Goal: Task Accomplishment & Management: Manage account settings

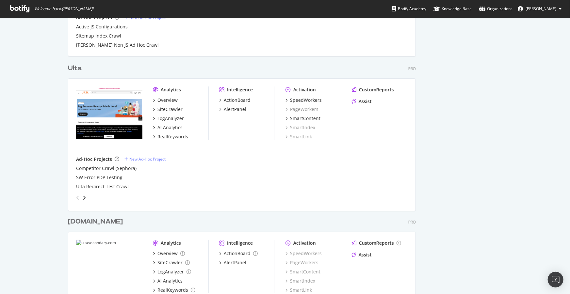
scroll to position [1187, 0]
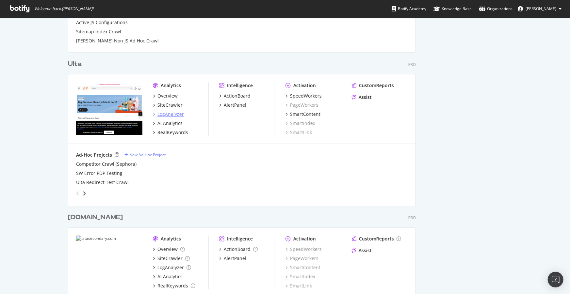
click at [173, 112] on div "LogAnalyzer" at bounding box center [170, 114] width 26 height 7
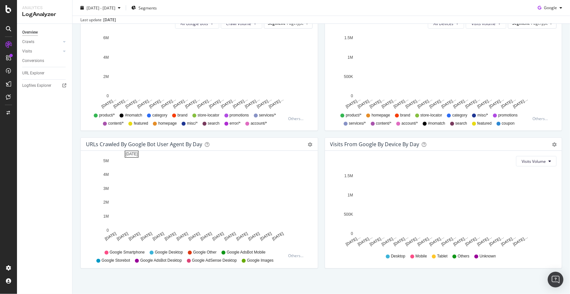
scroll to position [250, 0]
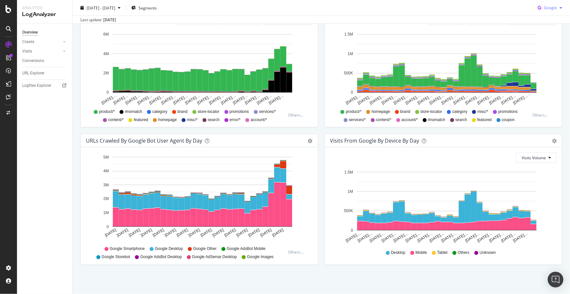
click at [544, 9] on span "Google" at bounding box center [550, 8] width 13 height 6
click at [546, 43] on span "OpenAI" at bounding box center [550, 45] width 24 height 6
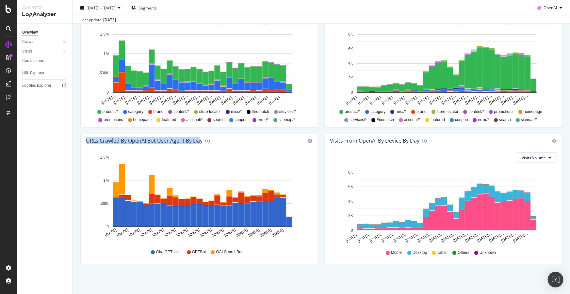
drag, startPoint x: 93, startPoint y: 141, endPoint x: 200, endPoint y: 140, distance: 107.1
click at [200, 140] on div "URLs Crawled by OpenAI bot User Agent By Day" at bounding box center [144, 140] width 117 height 7
click at [200, 139] on div "URLs Crawled by OpenAI bot User Agent By Day" at bounding box center [144, 140] width 117 height 7
click at [201, 140] on div "URLs Crawled by OpenAI bot User Agent By Day" at bounding box center [144, 140] width 117 height 7
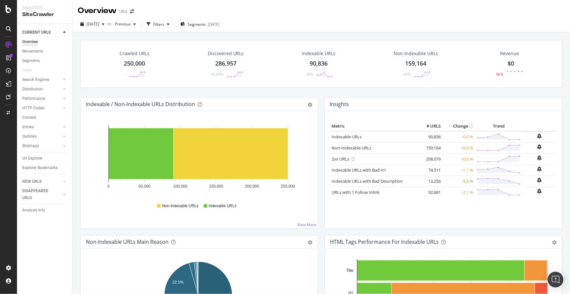
drag, startPoint x: 29, startPoint y: 207, endPoint x: 158, endPoint y: 197, distance: 129.0
click at [29, 207] on div "Analysis Info" at bounding box center [33, 210] width 23 height 7
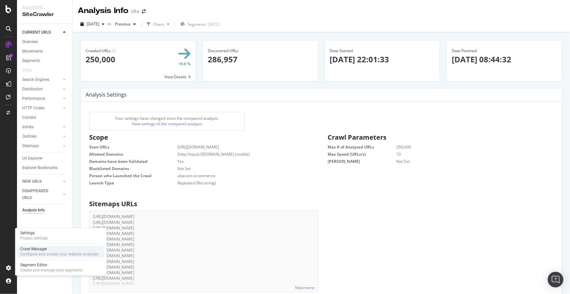
click at [44, 250] on div "Crawl Manager" at bounding box center [59, 249] width 78 height 5
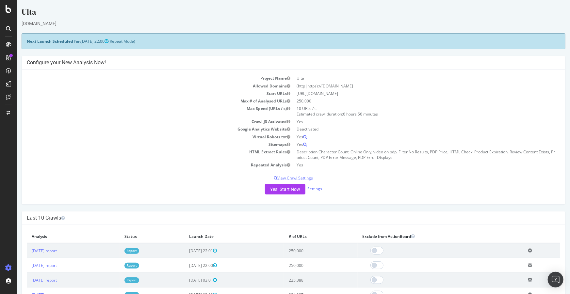
click at [283, 177] on p "View Crawl Settings" at bounding box center [292, 178] width 533 height 6
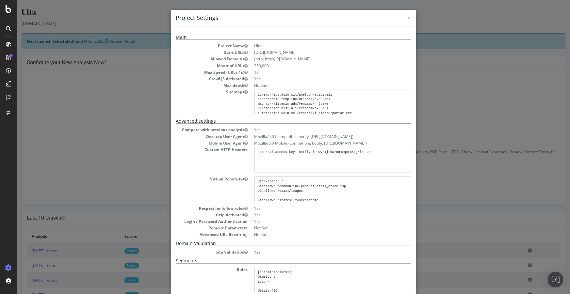
click at [132, 101] on div "× Close Project Settings Main Project Name Ulta Start URLs [URL][DOMAIN_NAME] A…" at bounding box center [293, 147] width 553 height 294
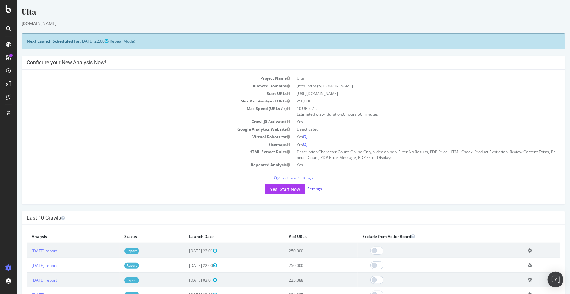
click at [310, 190] on link "Settings" at bounding box center [314, 189] width 15 height 6
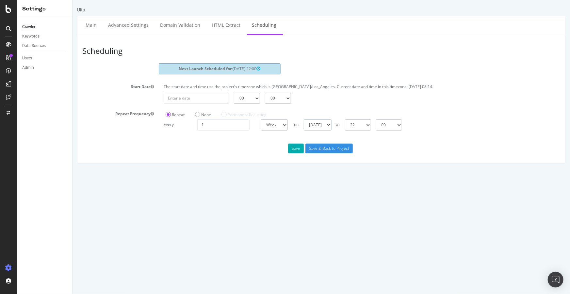
click at [331, 125] on select "[DATE] [DATE] [DATE] [DATE] [DATE] [DATE] [DATE]" at bounding box center [317, 124] width 28 height 11
select select "1"
click at [303, 119] on select "[DATE] [DATE] [DATE] [DATE] [DATE] [DATE] [DATE]" at bounding box center [317, 124] width 28 height 11
click at [296, 149] on button "Save" at bounding box center [296, 149] width 16 height 10
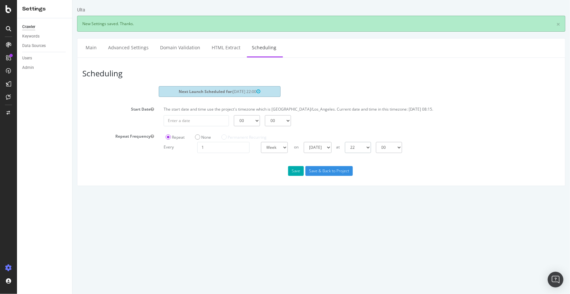
click at [359, 145] on select "00 01 02 03 04 05 06 07 08 09 10 11 12 13 14 15 16 17 18 19 20 21 22 23" at bounding box center [357, 147] width 26 height 11
select select "21"
click at [344, 142] on select "00 01 02 03 04 05 06 07 08 09 10 11 12 13 14 15 16 17 18 19 20 21 22 23" at bounding box center [357, 147] width 26 height 11
click at [293, 169] on button "Save" at bounding box center [296, 171] width 16 height 10
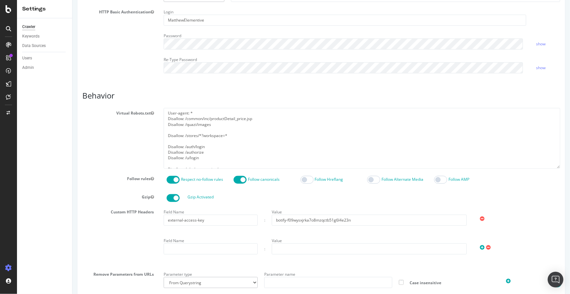
scroll to position [17, 0]
click at [215, 141] on textarea "User-agent: * Disallow: /common/inc/productDetail_price.jsp Disallow: /quazi/im…" at bounding box center [361, 138] width 396 height 60
paste textarea "Disallow: /u/login"
type textarea "User-agent: * Disallow: /common/inc/productDetail_price.jsp Disallow: /quazi/im…"
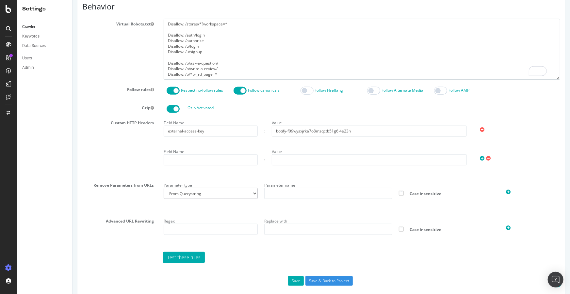
scroll to position [23, 0]
drag, startPoint x: 225, startPoint y: 75, endPoint x: 162, endPoint y: 76, distance: 63.7
click at [162, 76] on div "User-agent: * Disallow: /common/inc/productDetail_price.jsp Disallow: /quazi/im…" at bounding box center [361, 49] width 406 height 60
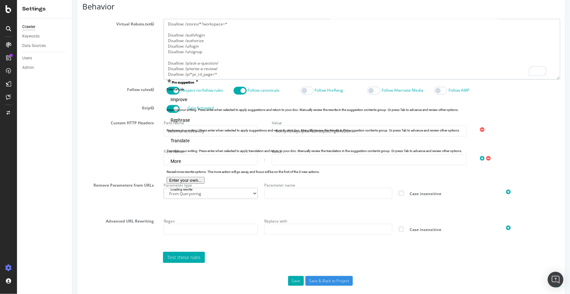
click at [219, 72] on textarea "User-agent: * Disallow: /common/inc/productDetail_price.jsp Disallow: /quazi/im…" at bounding box center [361, 49] width 396 height 60
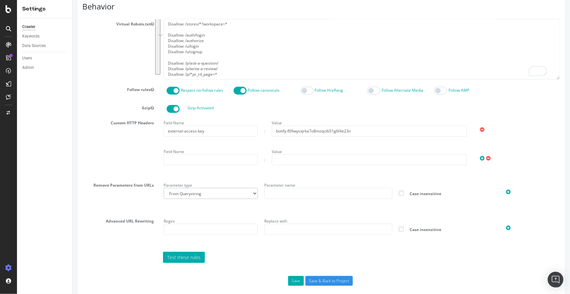
click at [108, 150] on div "Custom HTTP Headers Field Name external-access-key : Value botify-f09wysxjrka7o…" at bounding box center [320, 146] width 487 height 57
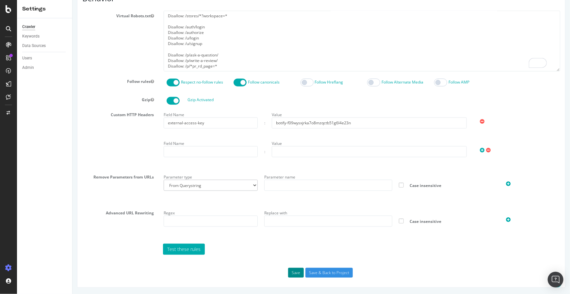
click at [294, 270] on button "Save" at bounding box center [296, 273] width 16 height 10
